Goal: Contribute content

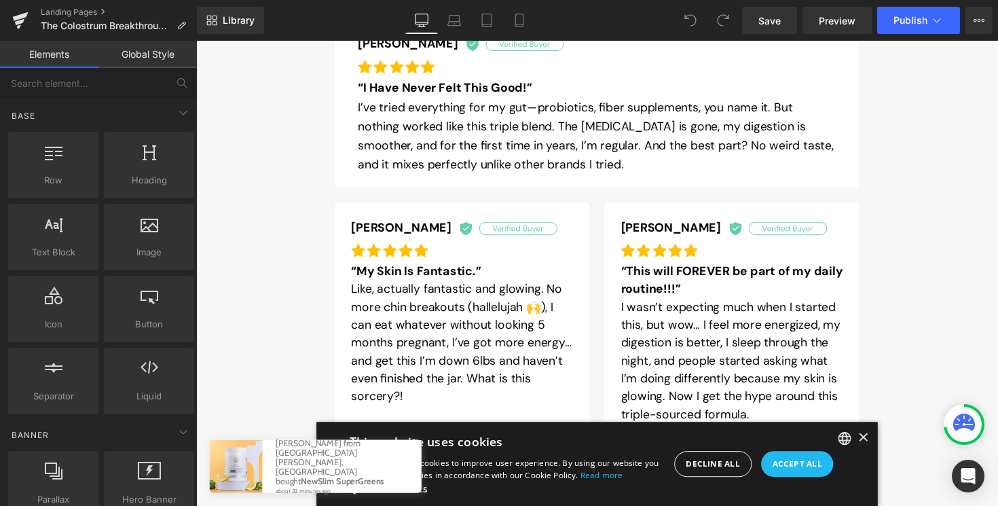
scroll to position [1101, 0]
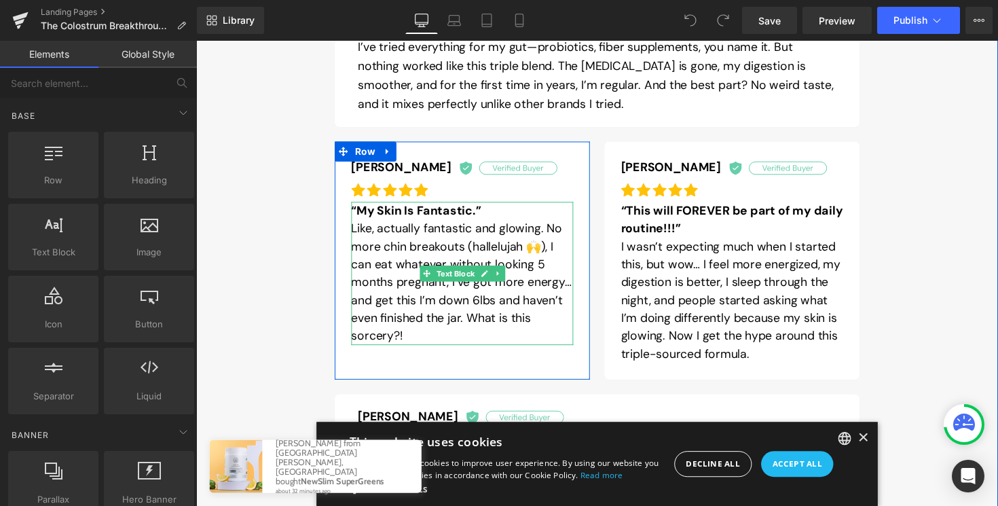
click at [492, 303] on p "Like, actually fantastic and glowing. No more chin breakouts (hallelujah 🙌), I …" at bounding box center [468, 288] width 227 height 128
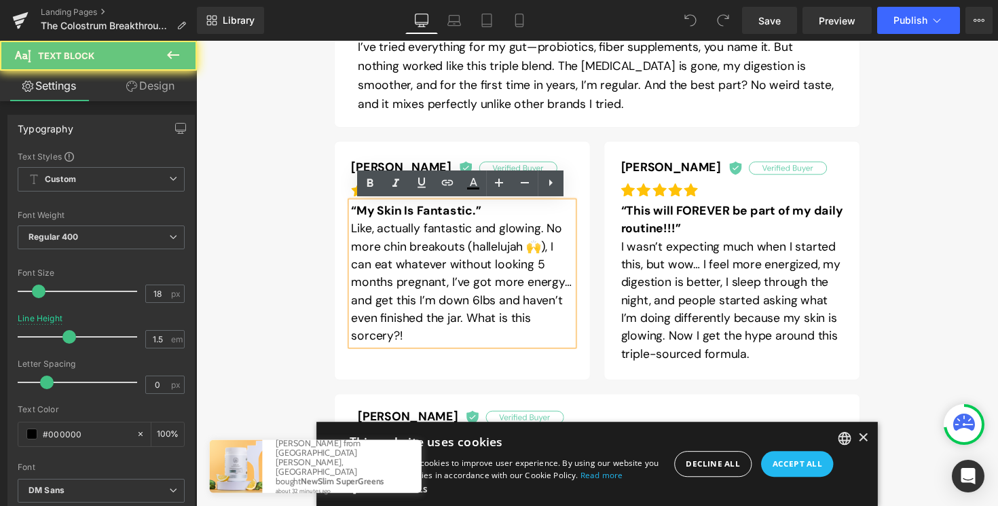
click at [492, 306] on p "Like, actually fantastic and glowing. No more chin breakouts (hallelujah 🙌), I …" at bounding box center [468, 288] width 227 height 128
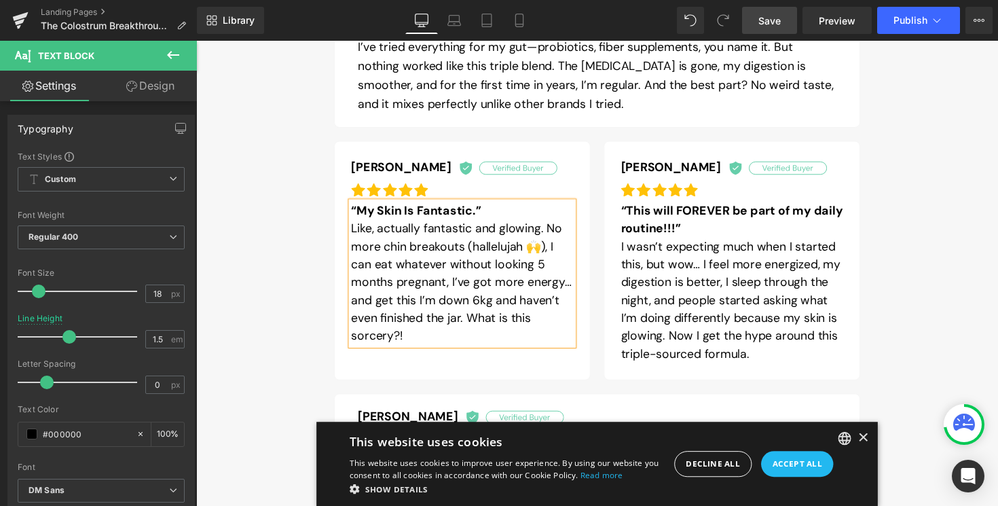
click at [767, 22] on span "Save" at bounding box center [769, 21] width 22 height 14
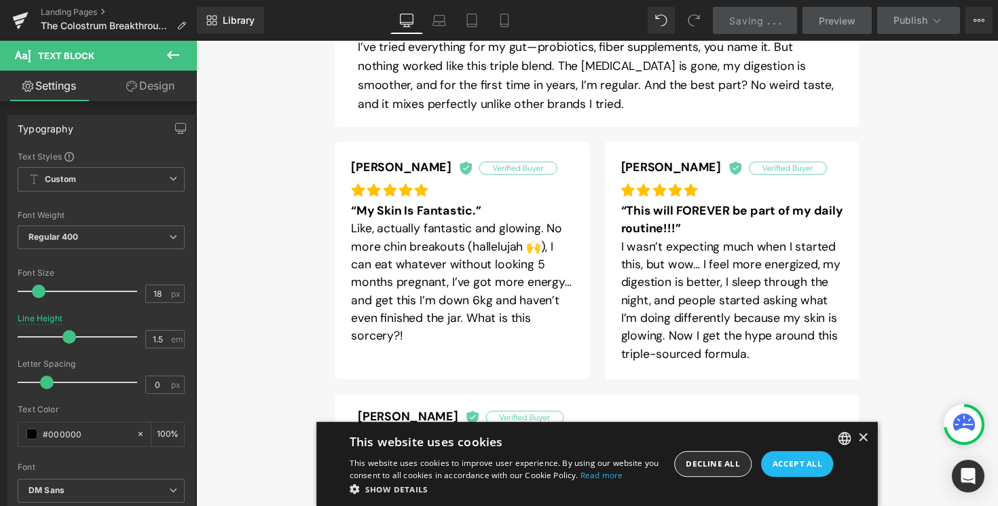
click at [728, 479] on div "Decline all" at bounding box center [725, 474] width 79 height 26
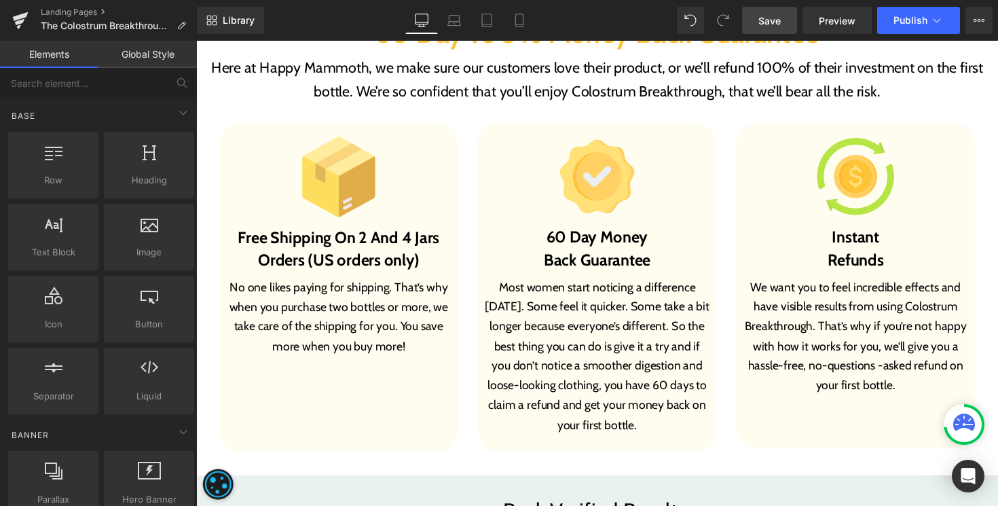
scroll to position [7656, 0]
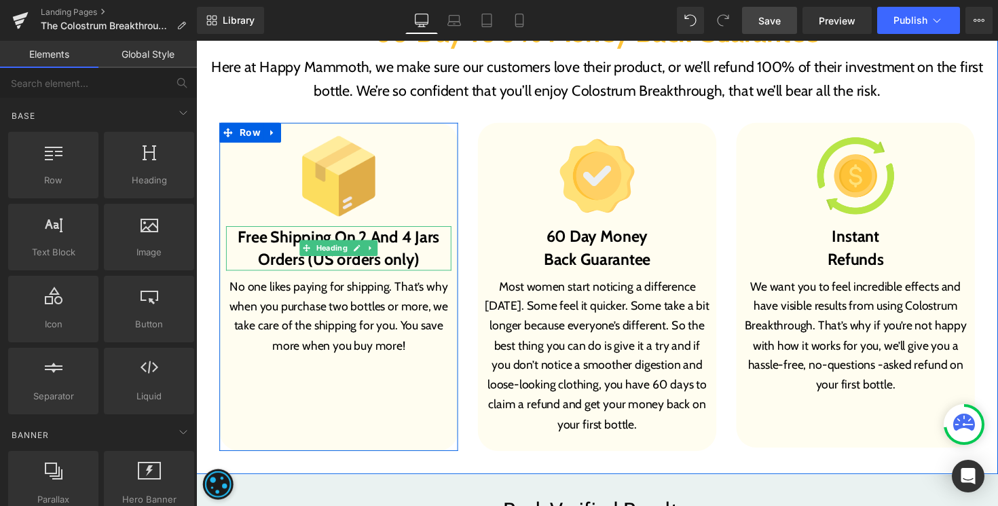
click at [415, 267] on b "Free Shipping On 2 And 4 Jars Orders (US orders only)" at bounding box center [342, 253] width 206 height 43
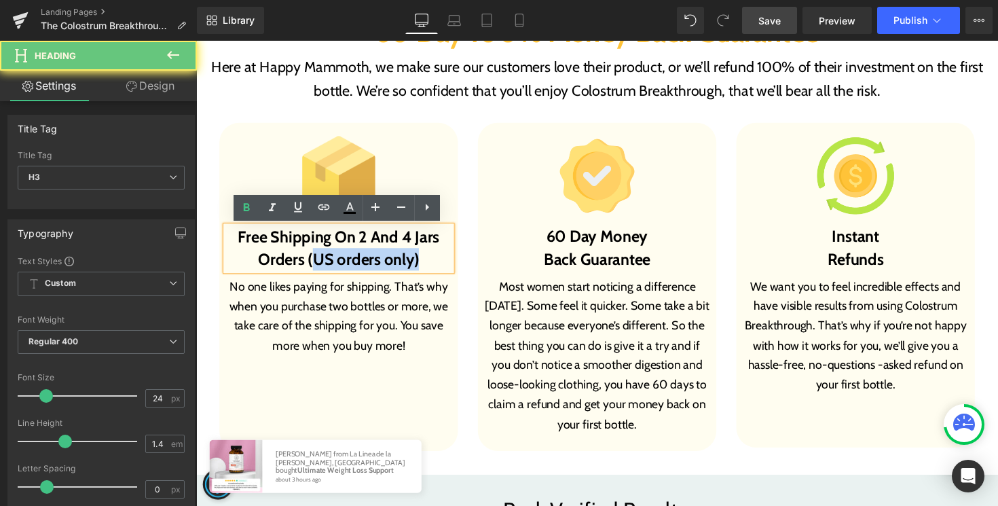
drag, startPoint x: 430, startPoint y: 267, endPoint x: 317, endPoint y: 268, distance: 112.7
click at [317, 268] on h3 "Free Shipping On 2 And 4 Jars Orders (US orders only)" at bounding box center [342, 253] width 231 height 45
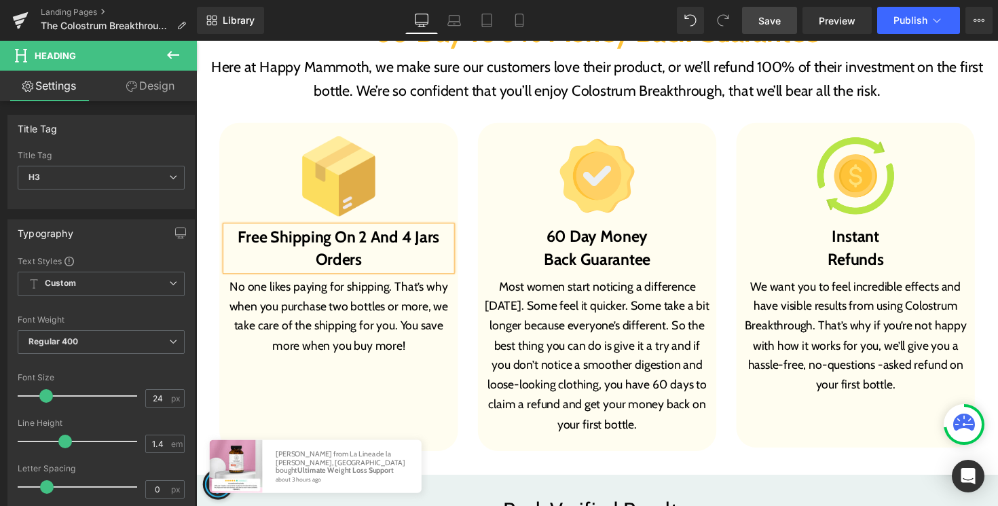
click at [477, 284] on div "Image 60 Day Money Back Guarantee Heading Most women start noticing a differenc…" at bounding box center [607, 293] width 265 height 336
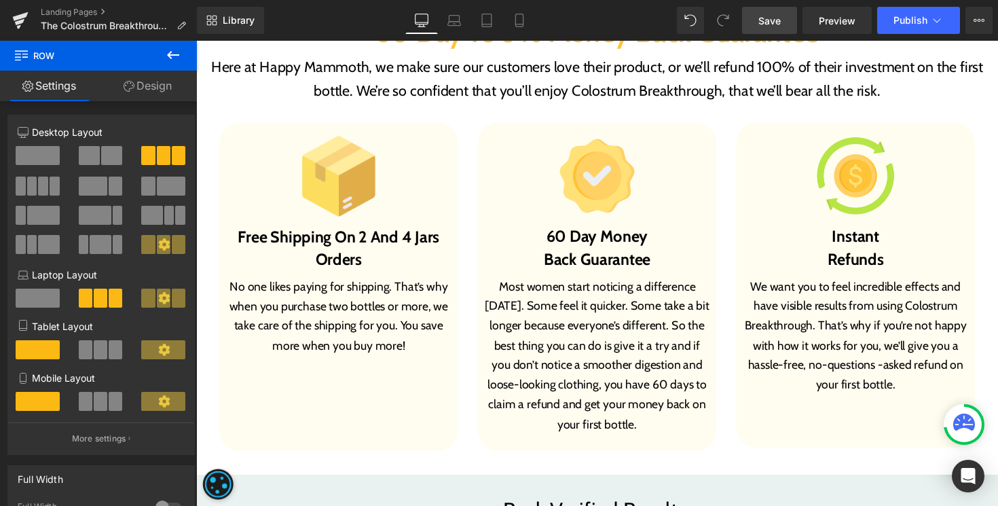
click at [783, 29] on link "Save" at bounding box center [769, 20] width 55 height 27
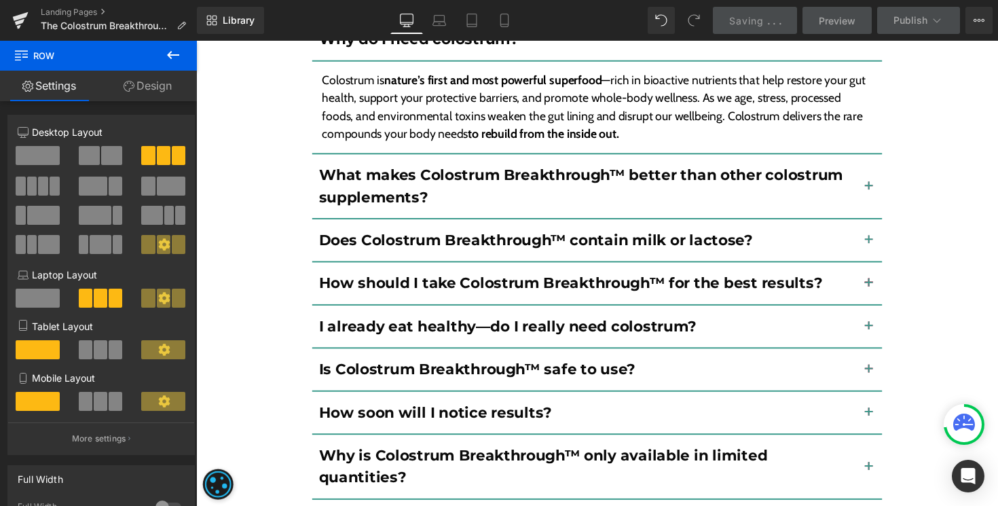
scroll to position [9306, 0]
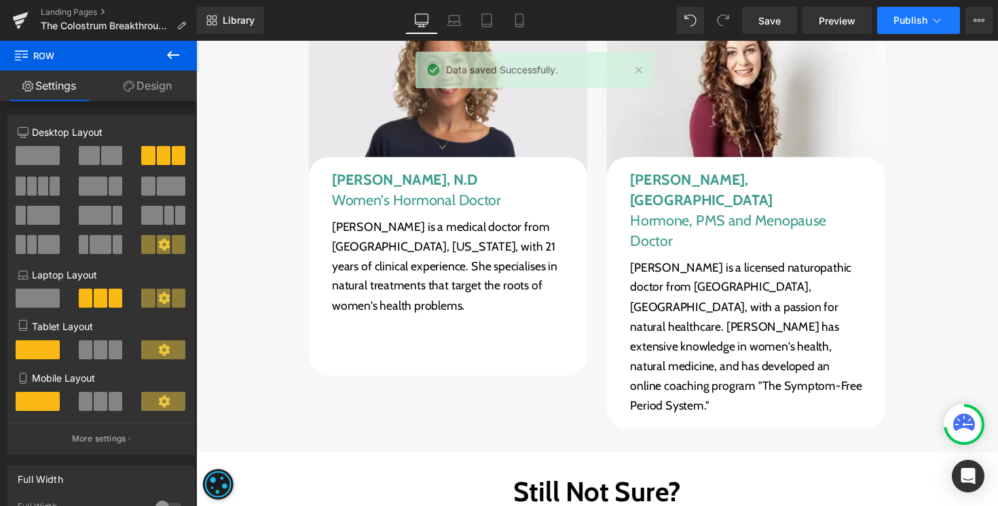
click at [907, 21] on span "Publish" at bounding box center [910, 20] width 34 height 11
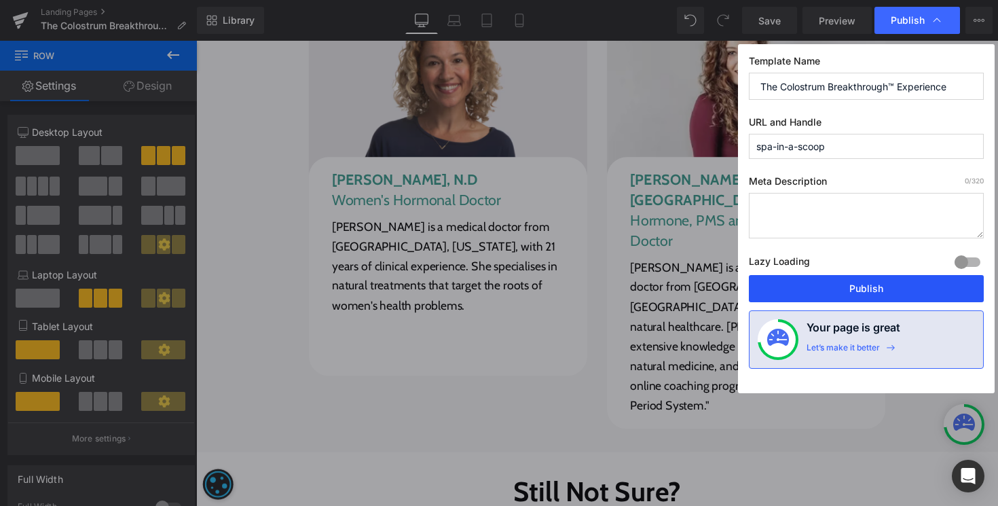
click at [853, 287] on button "Publish" at bounding box center [866, 288] width 235 height 27
